Goal: Go to known website: Access a specific website the user already knows

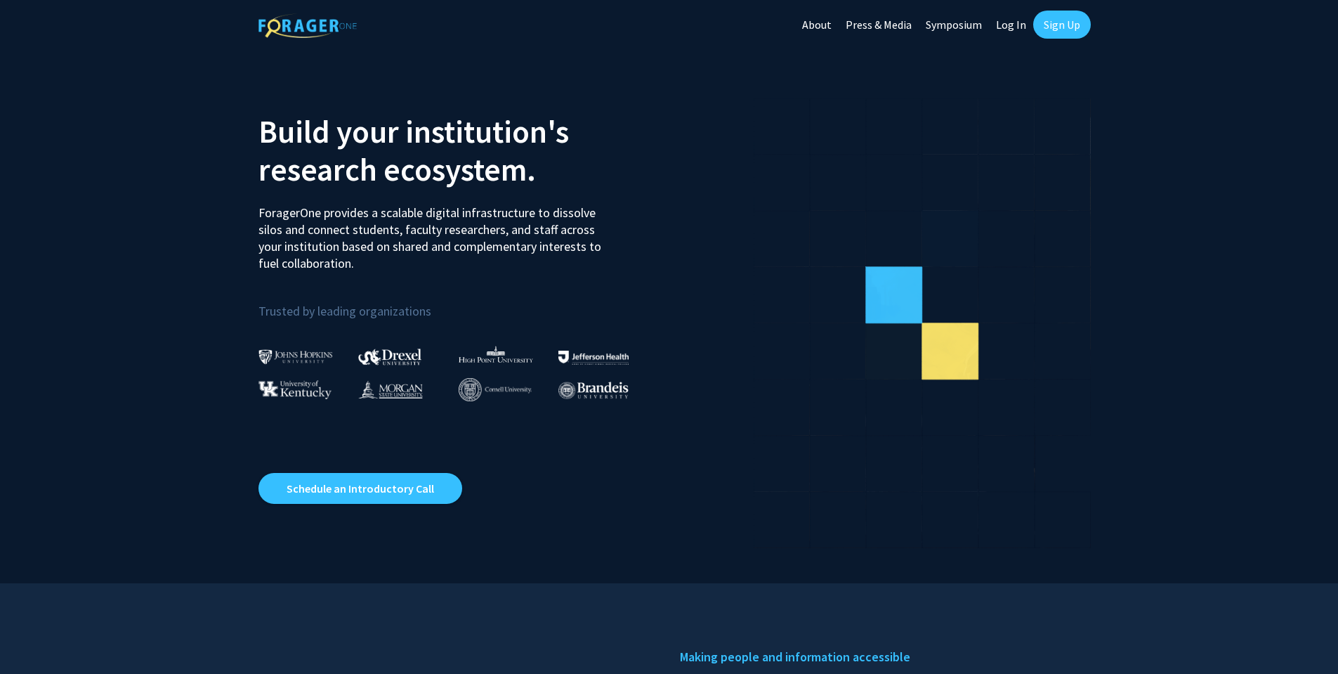
click at [1000, 23] on link "Log In" at bounding box center [1011, 24] width 44 height 49
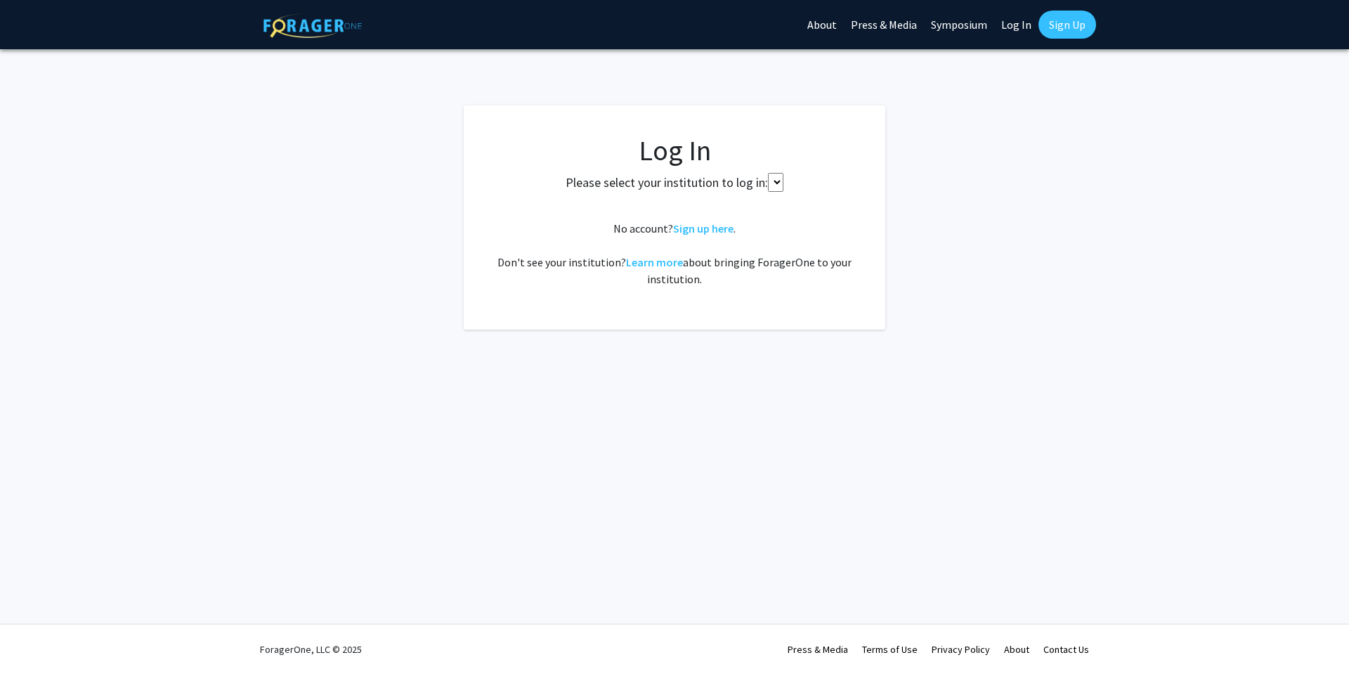
select select
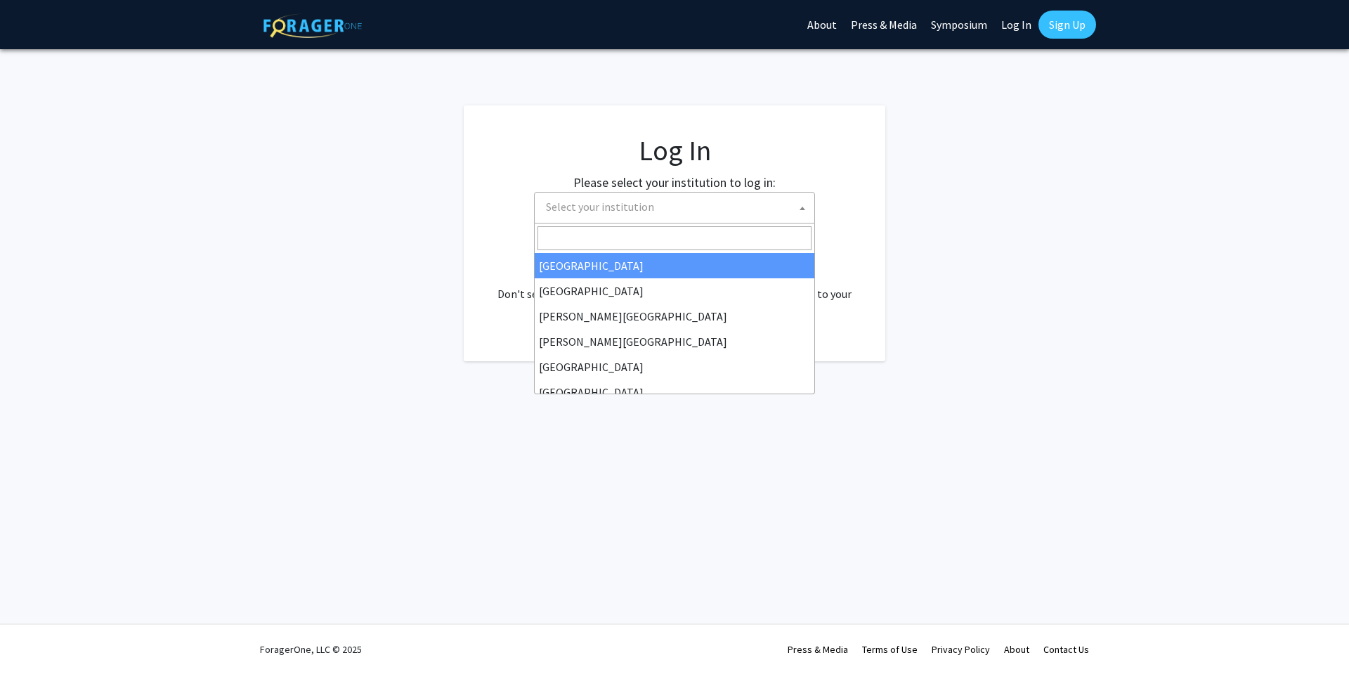
click at [695, 193] on span "Select your institution" at bounding box center [677, 206] width 274 height 29
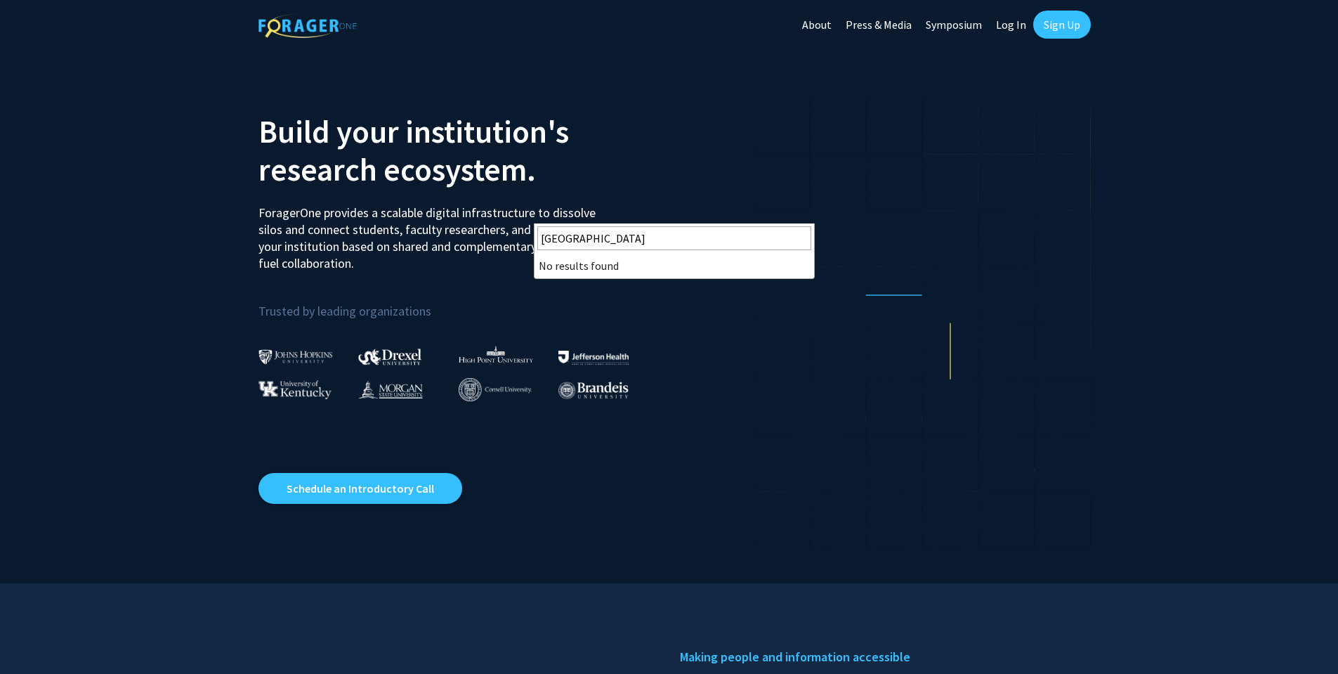
type input "[GEOGRAPHIC_DATA]"
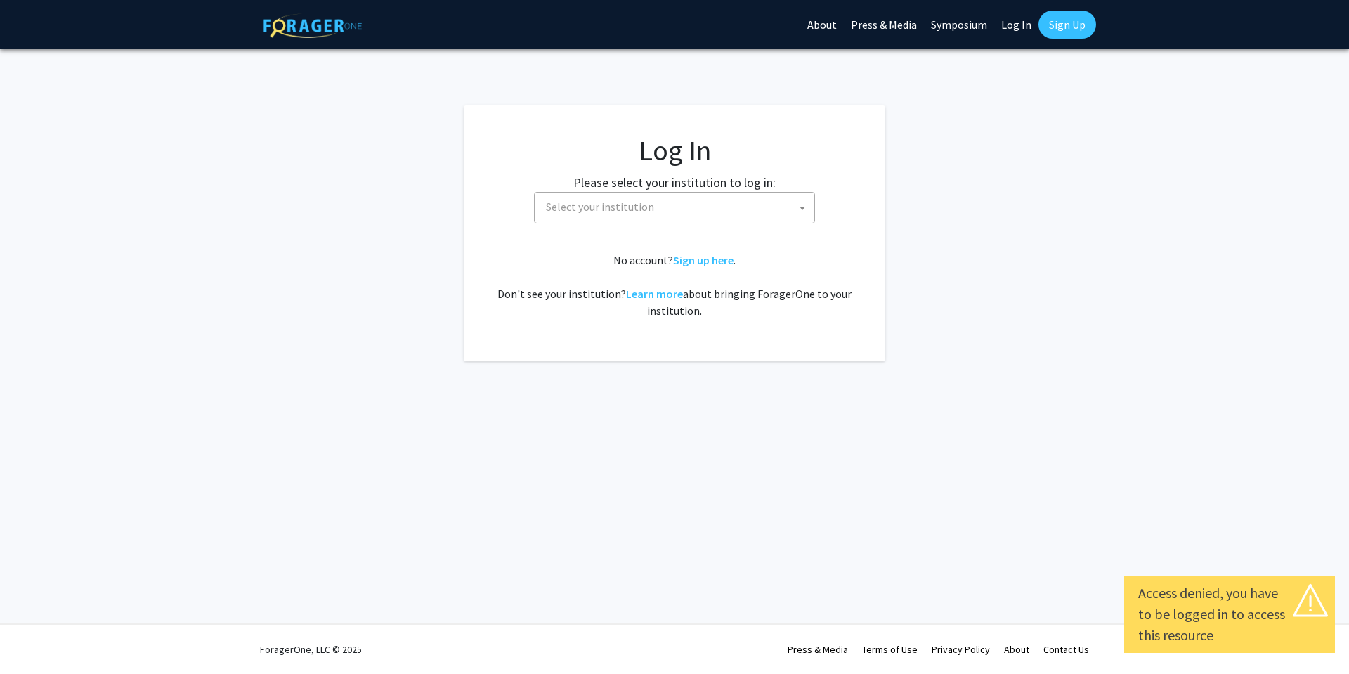
click at [1019, 22] on link "Log In" at bounding box center [1016, 24] width 44 height 49
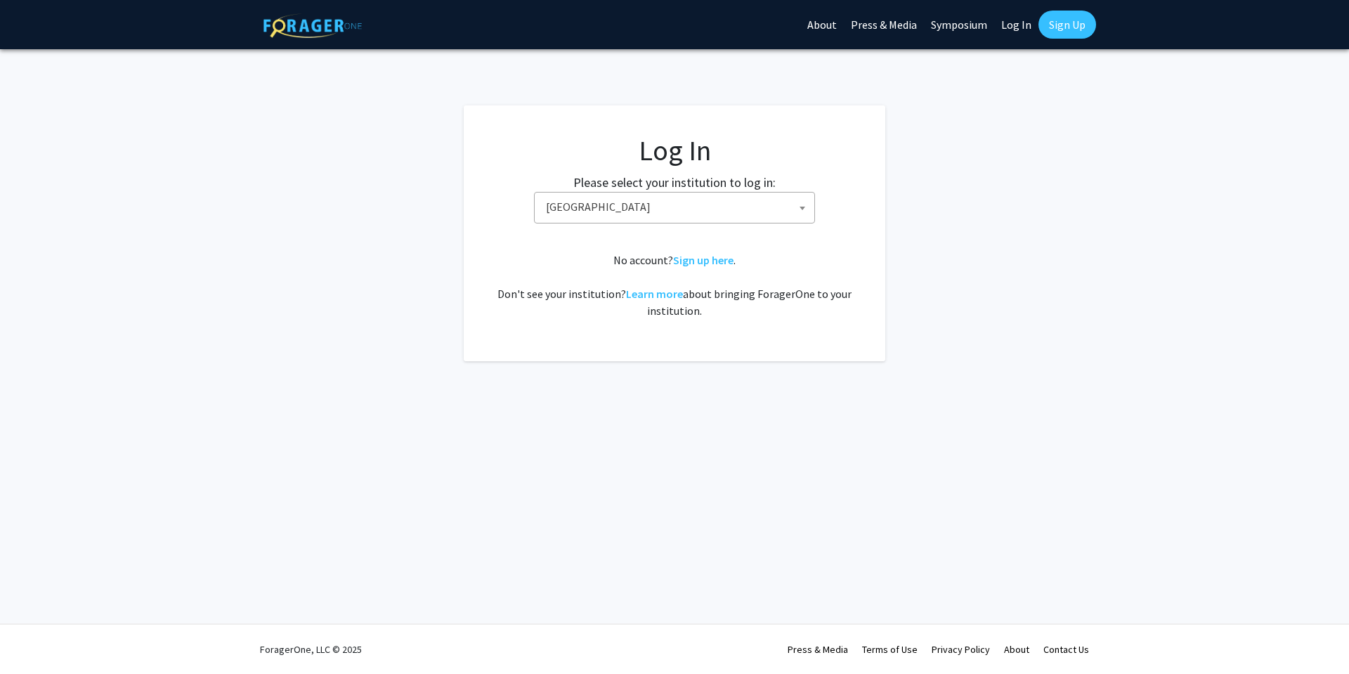
select select "34"
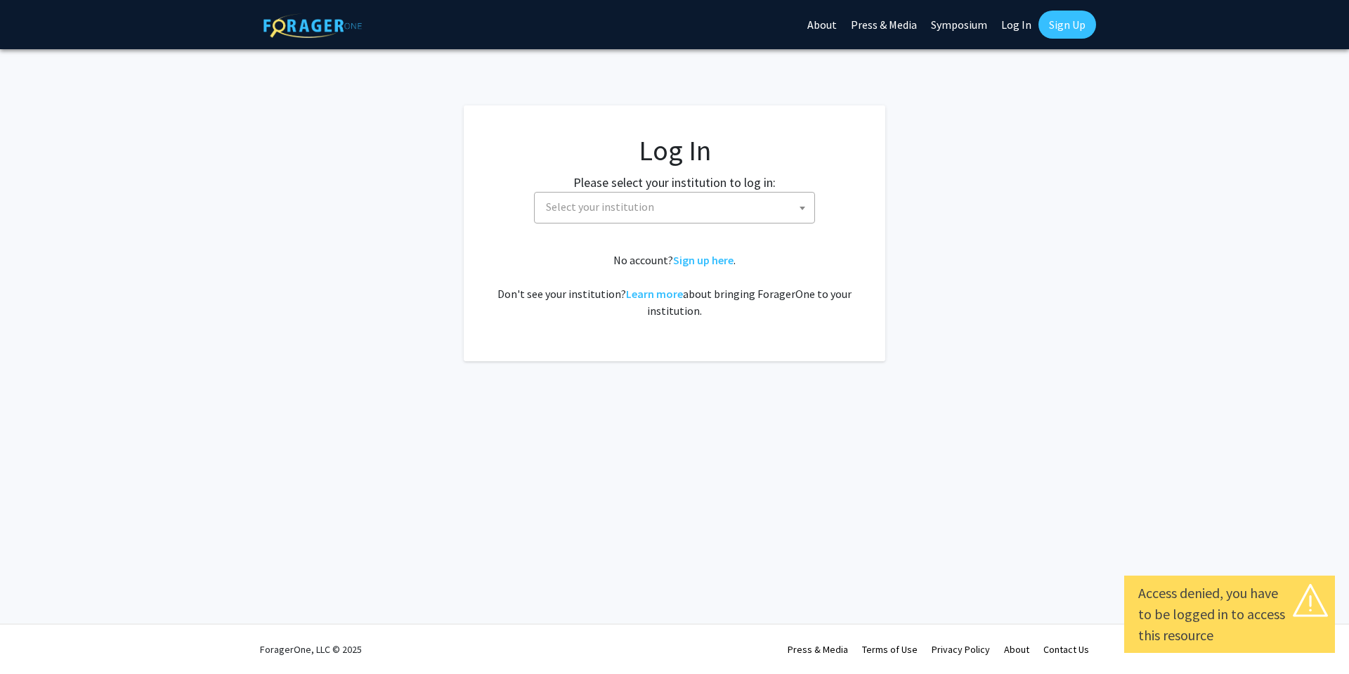
select select
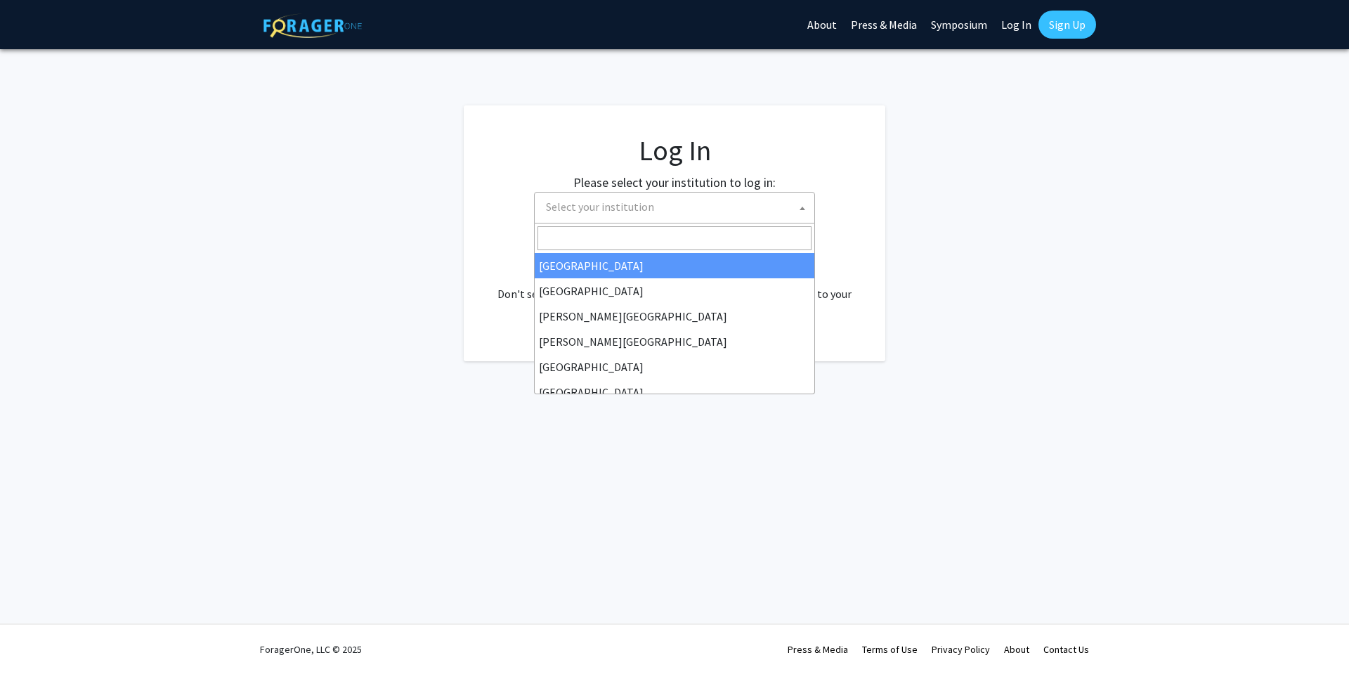
click at [710, 211] on span "Select your institution" at bounding box center [677, 206] width 274 height 29
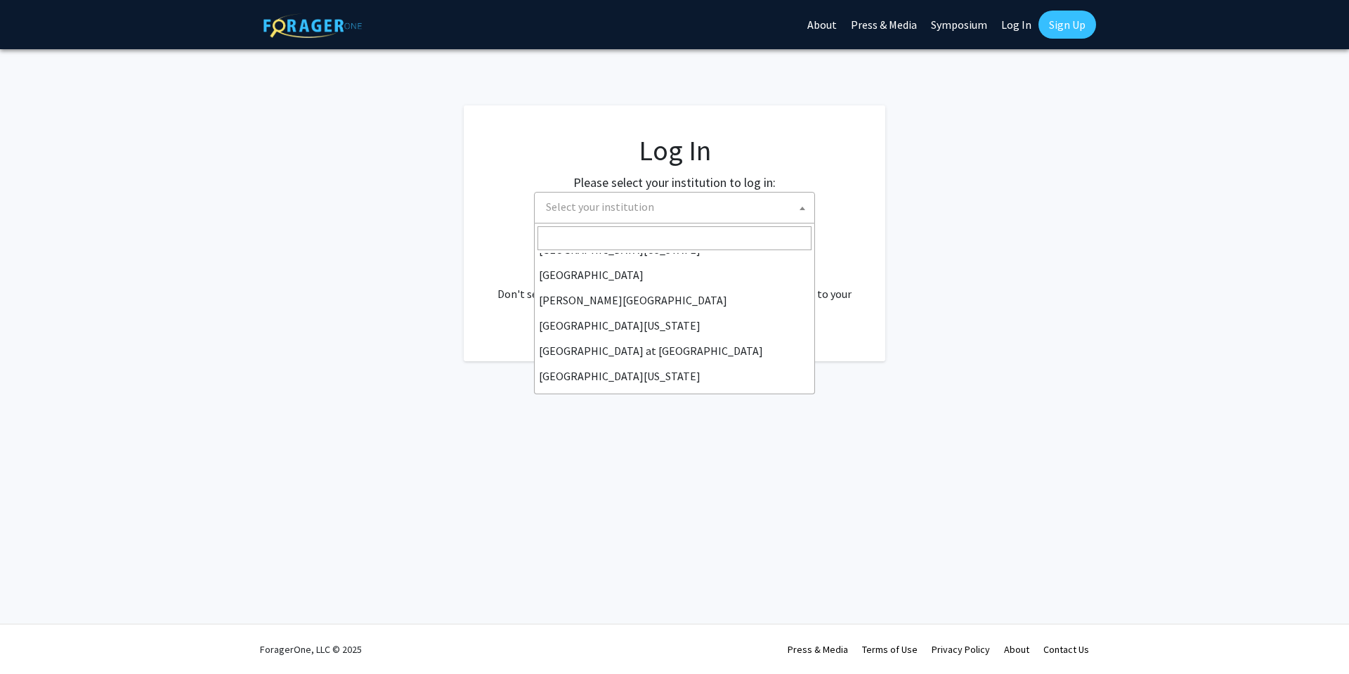
scroll to position [492, 0]
